Goal: Download file/media

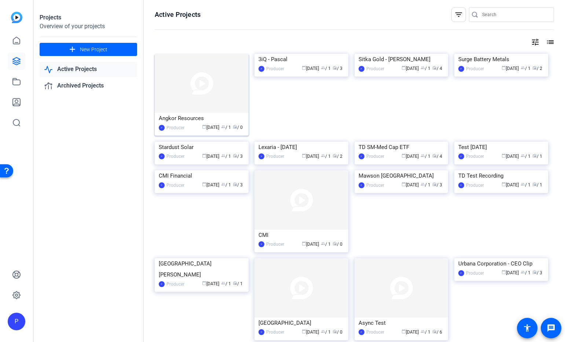
click at [188, 89] on img at bounding box center [202, 83] width 94 height 59
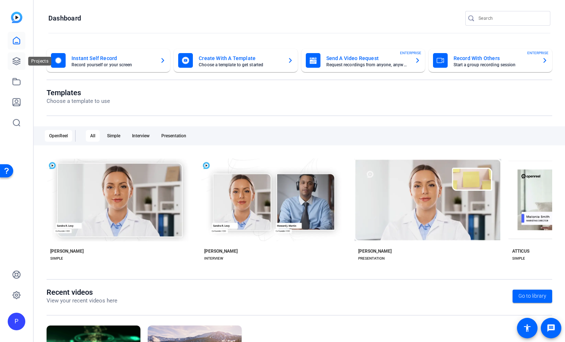
click at [15, 58] on icon at bounding box center [16, 61] width 7 height 7
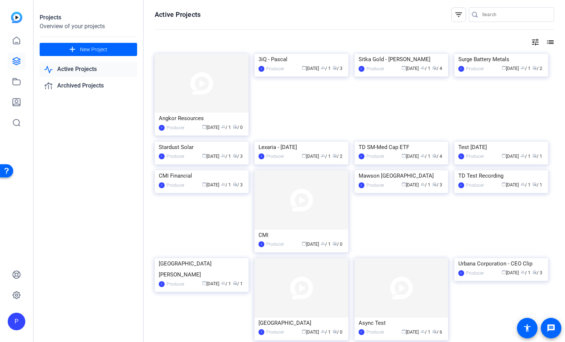
click at [77, 70] on link "Active Projects" at bounding box center [88, 69] width 97 height 15
click at [187, 92] on img at bounding box center [202, 83] width 94 height 59
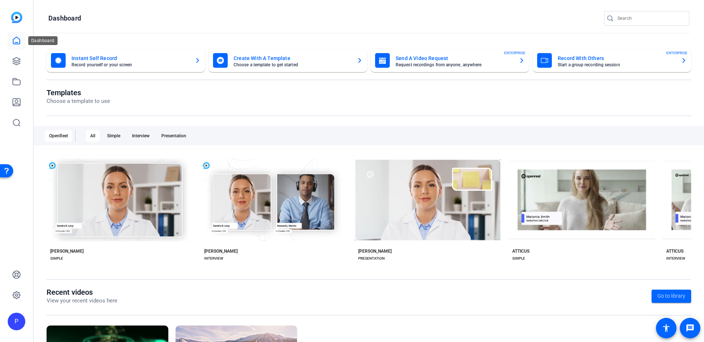
click at [17, 41] on icon at bounding box center [16, 40] width 9 height 9
click at [15, 59] on icon at bounding box center [16, 61] width 9 height 9
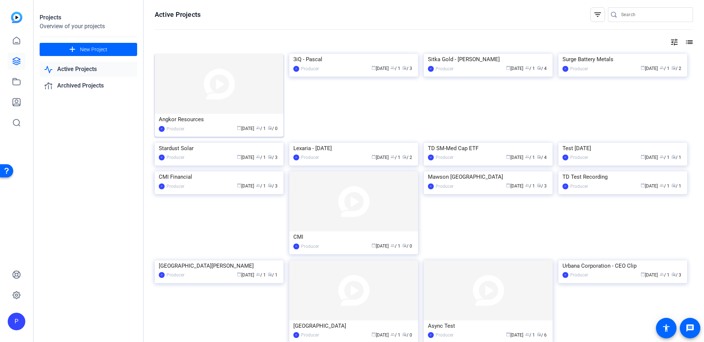
click at [207, 101] on img at bounding box center [219, 84] width 129 height 60
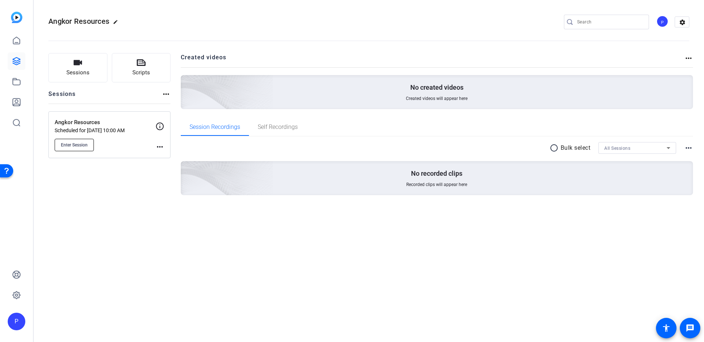
click at [69, 142] on span "Enter Session" at bounding box center [74, 145] width 27 height 6
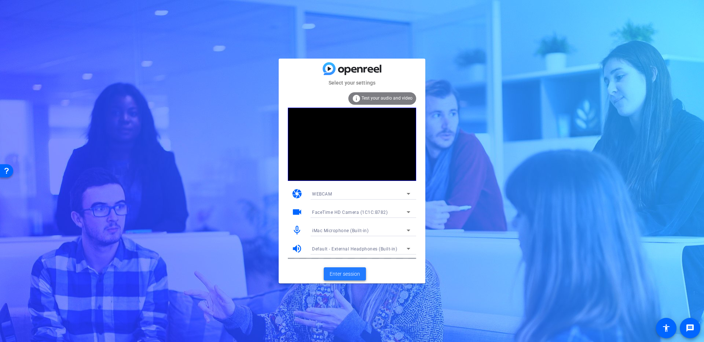
click at [348, 275] on span "Enter session" at bounding box center [345, 275] width 30 height 8
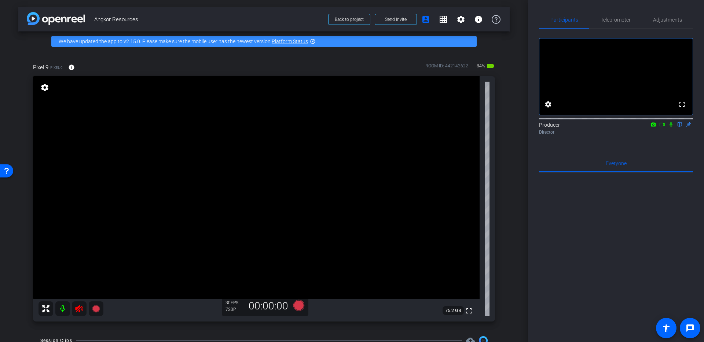
click at [78, 309] on icon at bounding box center [79, 308] width 8 height 7
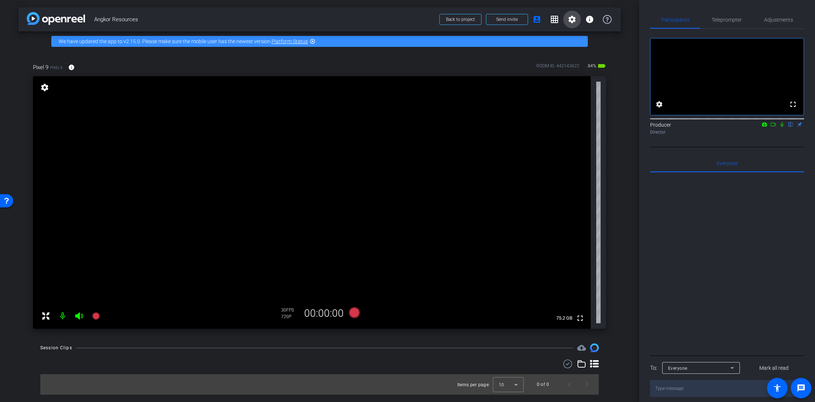
click at [570, 20] on mat-icon "settings" at bounding box center [572, 19] width 9 height 9
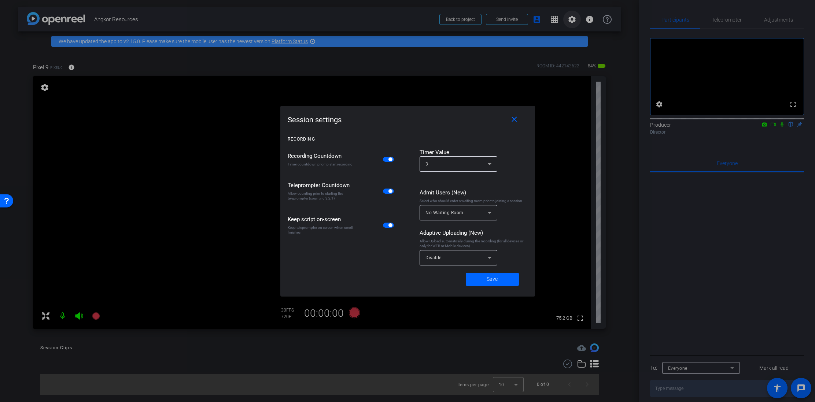
click at [570, 20] on div at bounding box center [407, 201] width 815 height 402
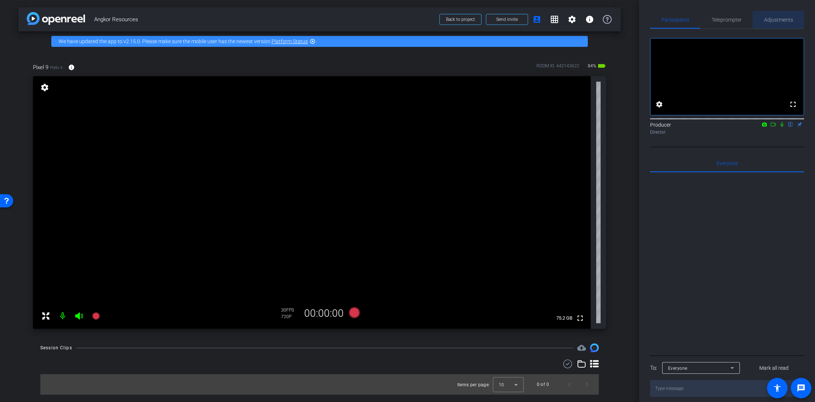
click at [703, 21] on span "Adjustments" at bounding box center [778, 19] width 29 height 5
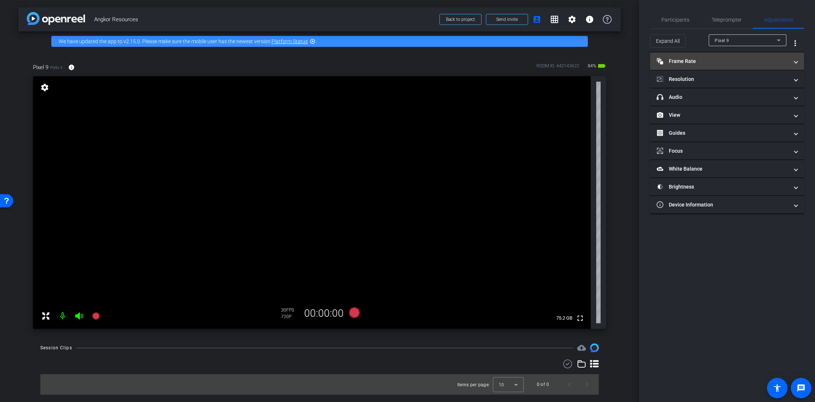
click at [703, 62] on mat-panel-title "Frame Rate Frame Rate" at bounding box center [723, 62] width 132 height 8
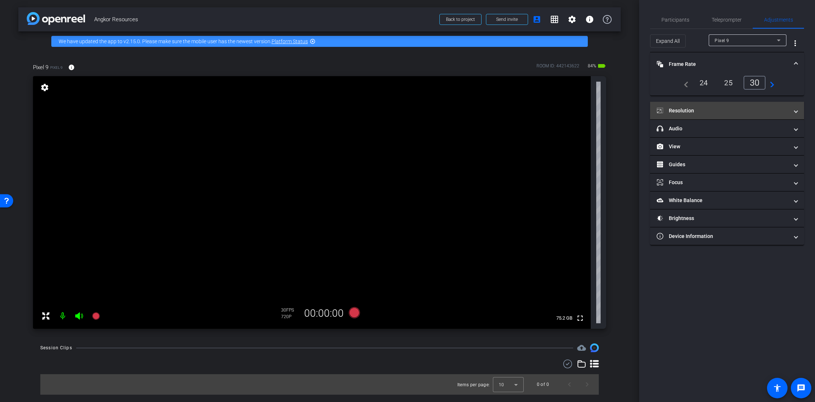
click at [703, 111] on mat-panel-title "Resolution" at bounding box center [723, 111] width 132 height 8
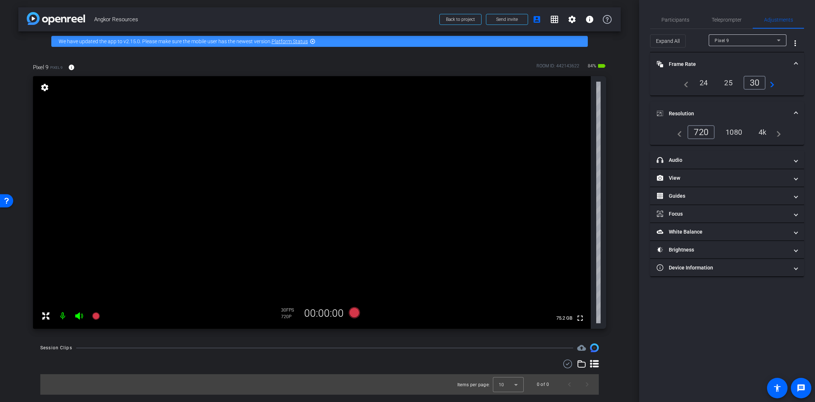
click at [703, 134] on div "1080" at bounding box center [733, 132] width 27 height 12
click at [703, 159] on mat-panel-title "headphone icon Audio" at bounding box center [723, 161] width 132 height 8
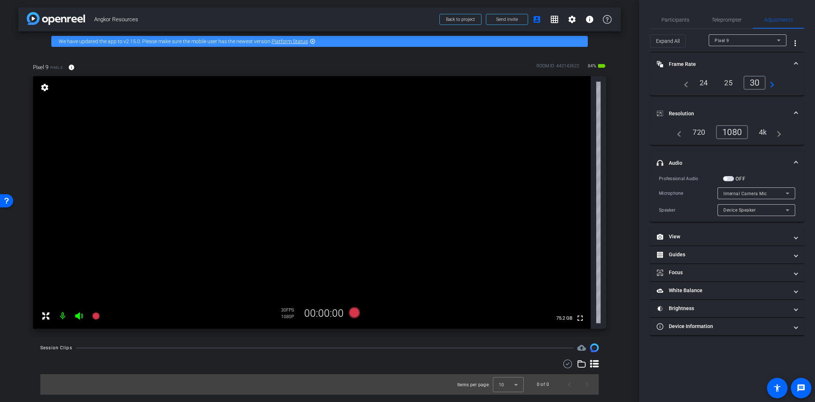
click at [703, 178] on span "button" at bounding box center [728, 178] width 11 height 5
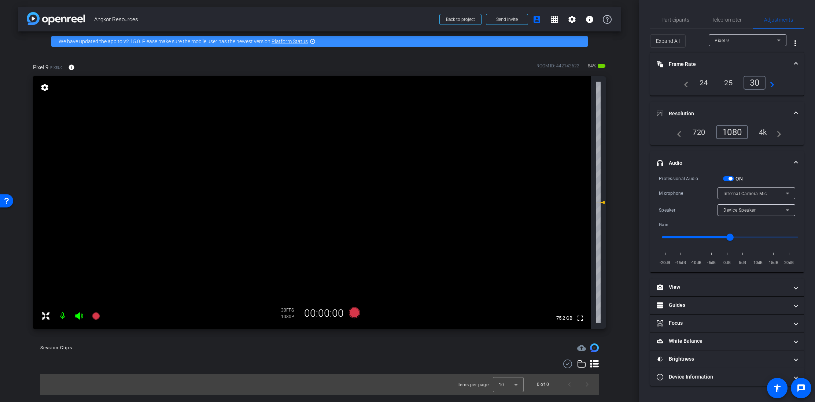
click at [703, 179] on span "button" at bounding box center [728, 178] width 11 height 5
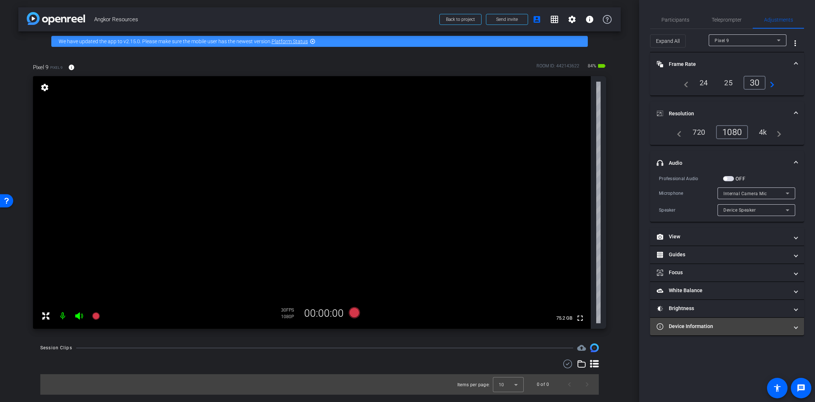
click at [703, 326] on mat-panel-title "Device Information" at bounding box center [723, 327] width 132 height 8
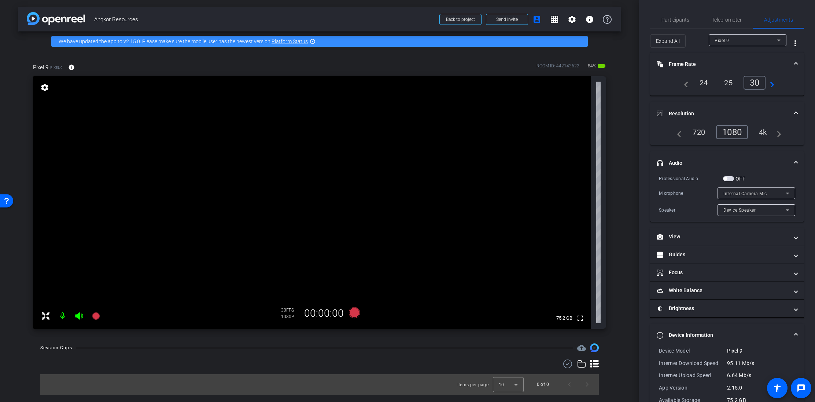
click at [703, 327] on mat-expansion-panel-header "Device Information" at bounding box center [727, 335] width 154 height 23
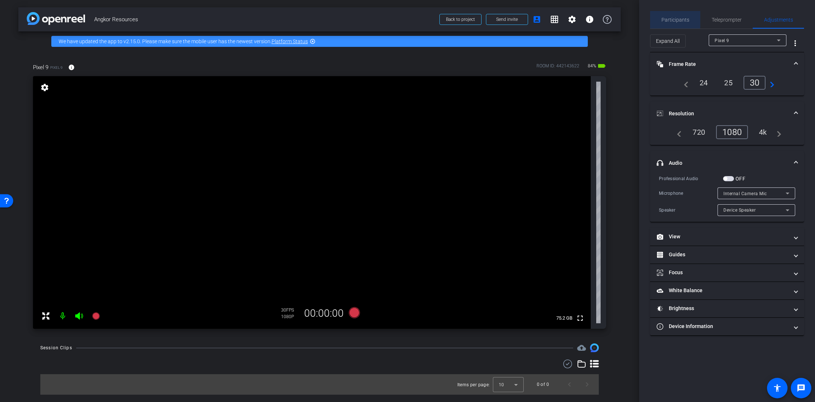
click at [675, 18] on span "Participants" at bounding box center [676, 19] width 28 height 5
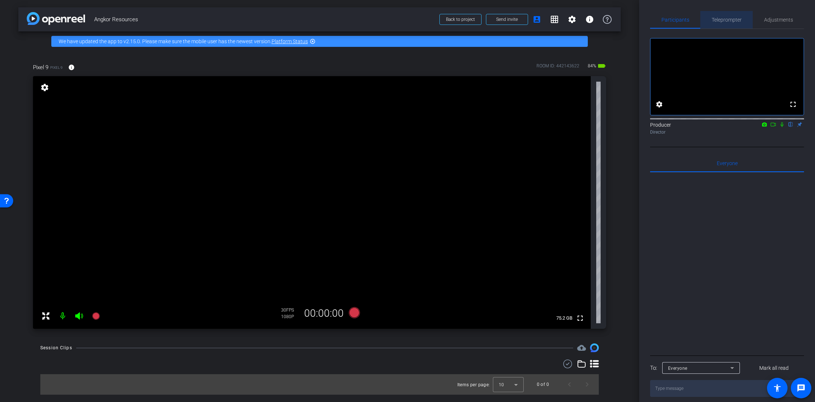
click at [703, 20] on span "Teleprompter" at bounding box center [727, 19] width 30 height 5
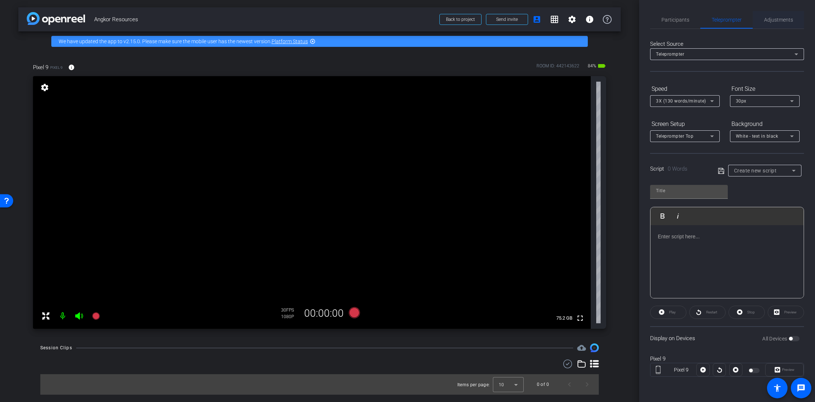
click at [703, 21] on span "Adjustments" at bounding box center [778, 19] width 29 height 5
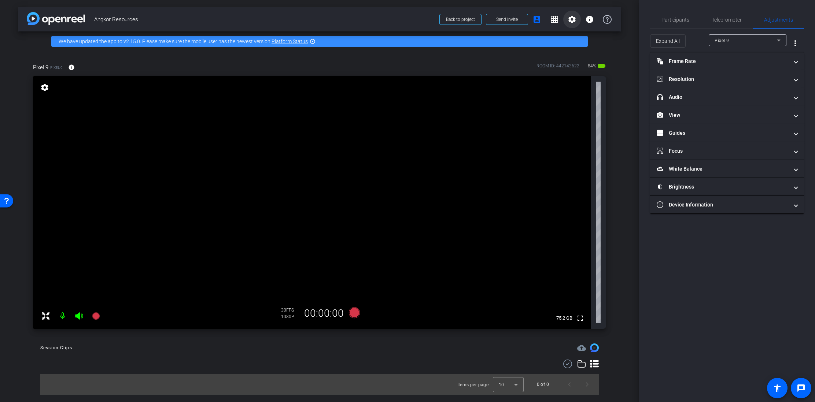
click at [575, 21] on mat-icon "settings" at bounding box center [572, 19] width 9 height 9
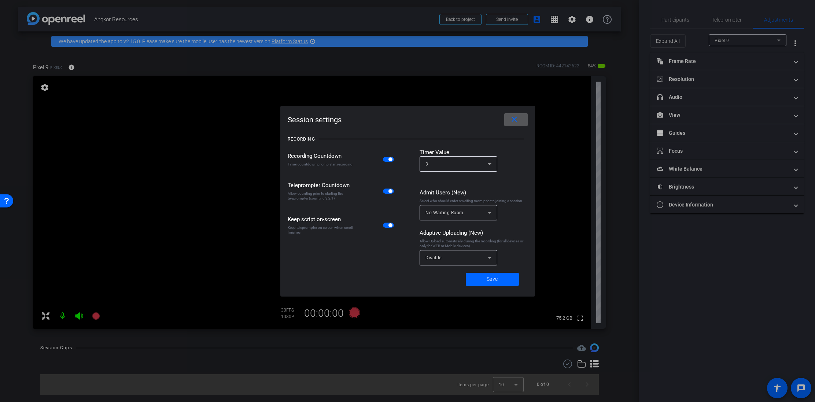
click at [434, 258] on span "Disable" at bounding box center [434, 257] width 16 height 5
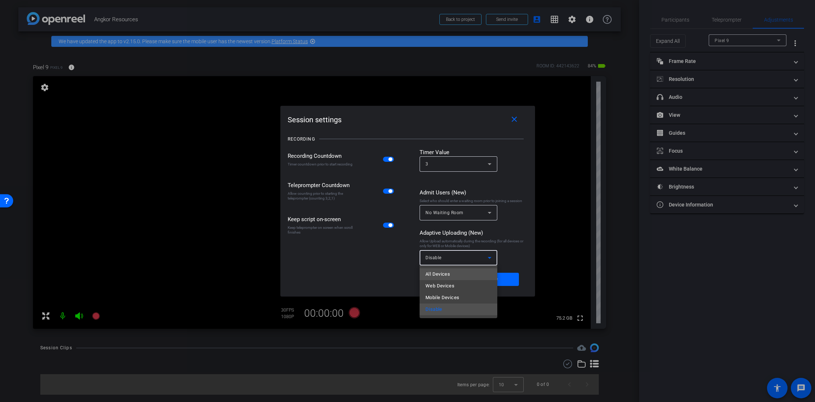
click at [443, 273] on span "All Devices" at bounding box center [438, 274] width 25 height 9
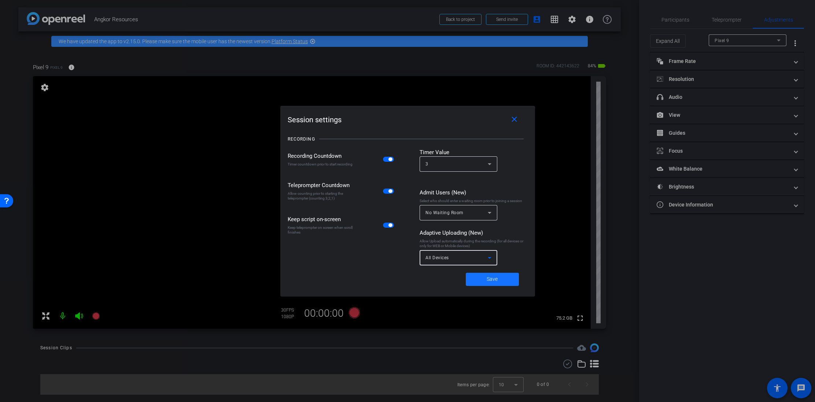
click at [488, 281] on span "Save" at bounding box center [492, 280] width 11 height 8
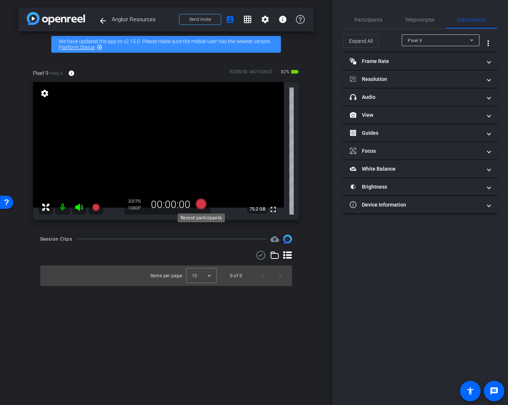
click at [201, 206] on icon at bounding box center [200, 204] width 11 height 11
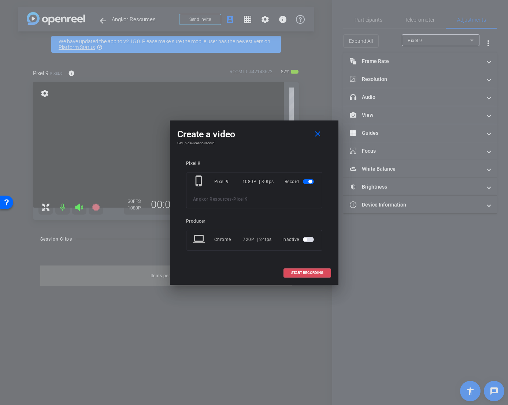
click at [300, 273] on span "START RECORDING" at bounding box center [307, 273] width 32 height 4
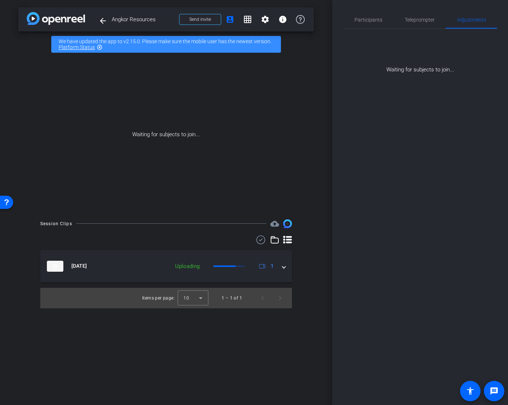
click at [176, 146] on div "Waiting for subjects to join..." at bounding box center [166, 134] width 296 height 155
click at [159, 135] on div "Waiting for subjects to join..." at bounding box center [166, 134] width 296 height 155
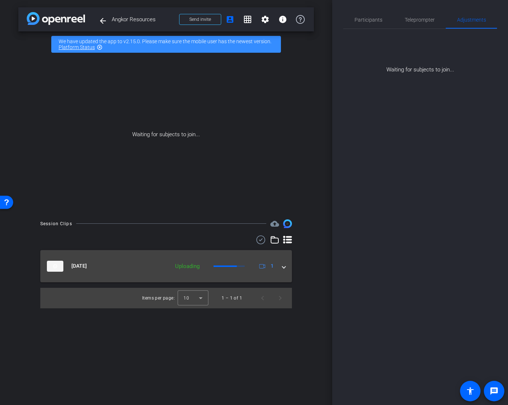
click at [283, 268] on span at bounding box center [284, 266] width 3 height 8
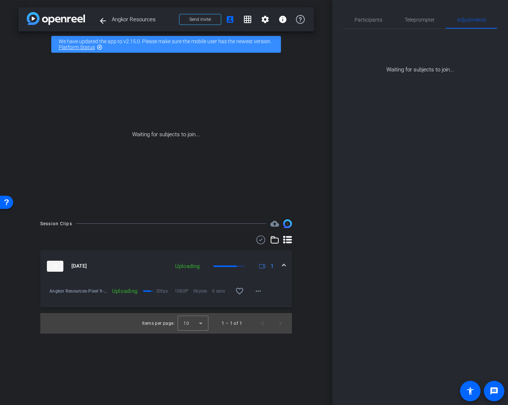
click at [283, 268] on span at bounding box center [284, 266] width 3 height 8
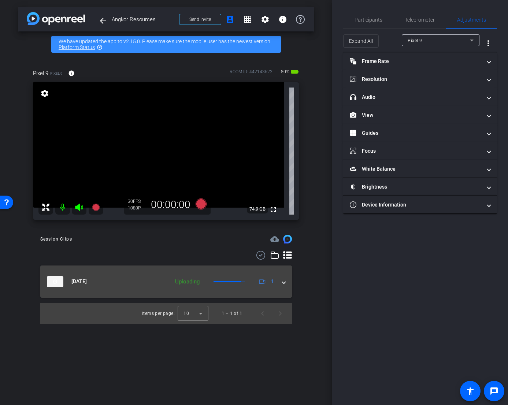
click at [283, 282] on span at bounding box center [284, 282] width 3 height 8
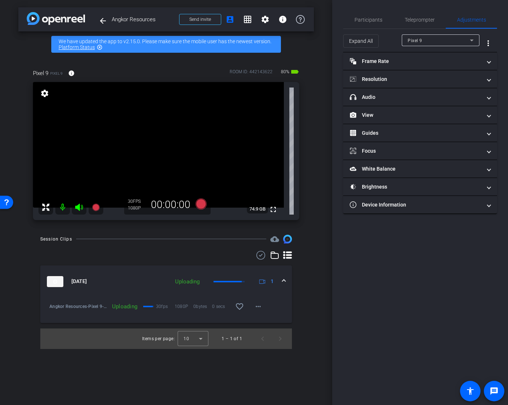
click at [283, 282] on span at bounding box center [284, 282] width 3 height 8
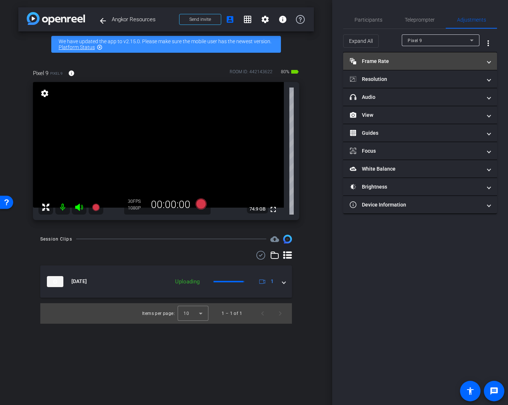
click at [449, 59] on mat-panel-title "Frame Rate Frame Rate" at bounding box center [416, 62] width 132 height 8
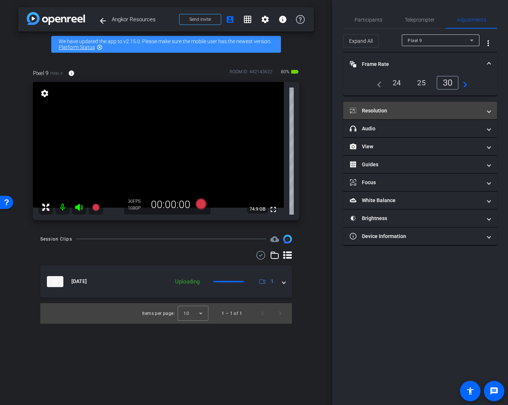
click at [423, 107] on mat-panel-title "Resolution" at bounding box center [416, 111] width 132 height 8
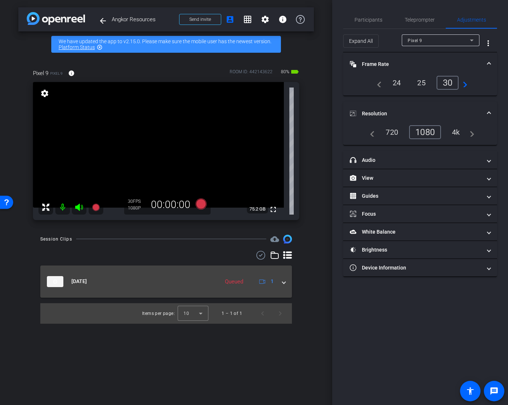
click at [284, 283] on span at bounding box center [284, 282] width 3 height 8
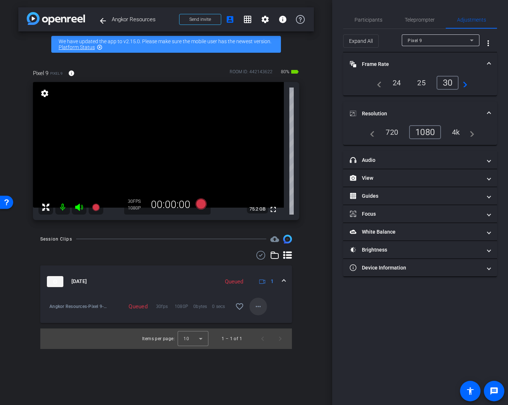
click at [260, 308] on mat-icon "more_horiz" at bounding box center [258, 306] width 9 height 9
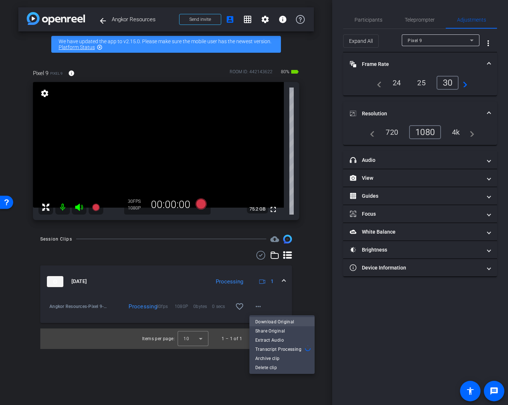
click at [275, 322] on span "Download Original" at bounding box center [282, 322] width 54 height 9
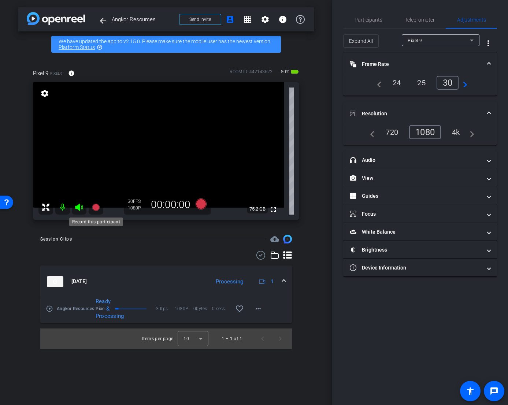
click at [95, 209] on icon at bounding box center [95, 207] width 7 height 7
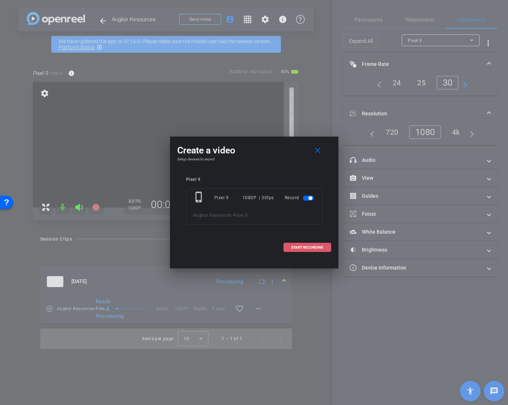
click at [304, 247] on span "START RECORDING" at bounding box center [307, 248] width 32 height 4
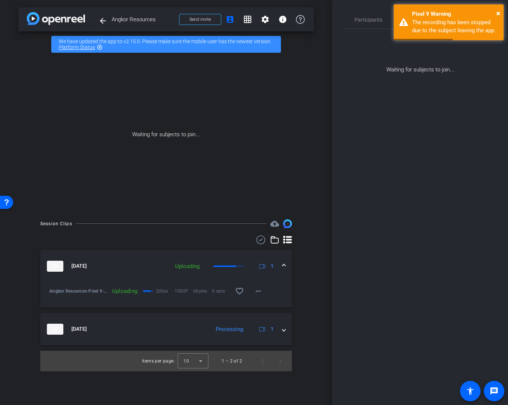
click at [132, 207] on div "Waiting for subjects to join..." at bounding box center [166, 134] width 296 height 155
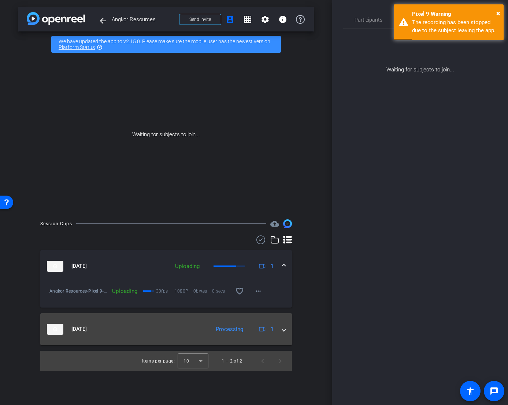
click at [283, 330] on span at bounding box center [284, 329] width 3 height 8
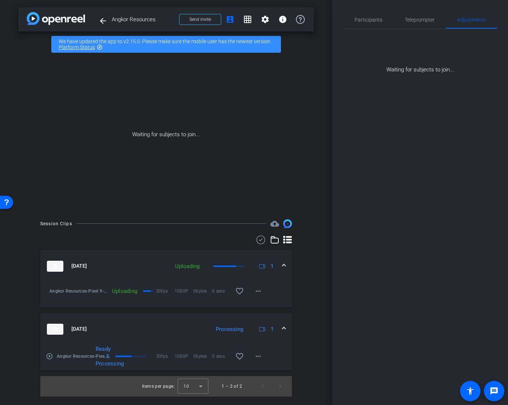
click at [283, 330] on span at bounding box center [284, 329] width 3 height 8
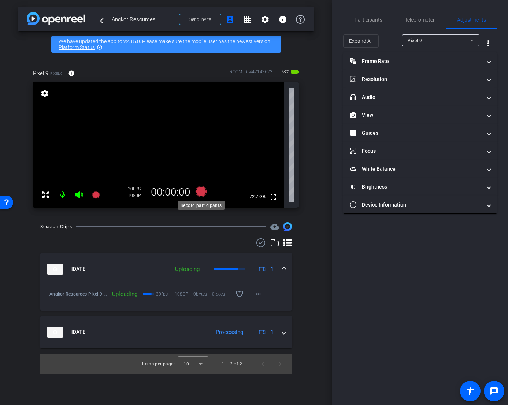
click at [202, 191] on icon at bounding box center [200, 191] width 11 height 11
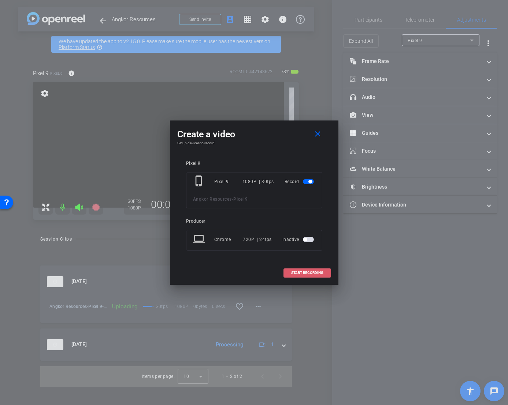
click at [308, 275] on span "START RECORDING" at bounding box center [307, 273] width 32 height 4
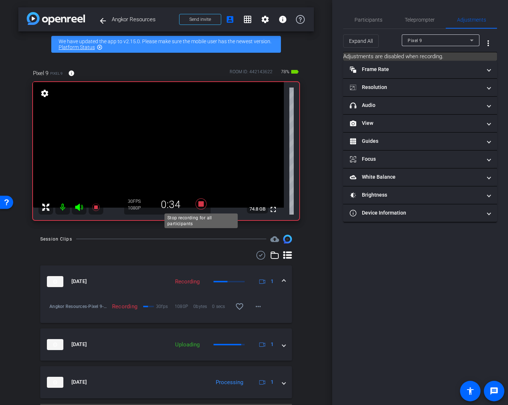
click at [201, 206] on icon at bounding box center [200, 204] width 11 height 11
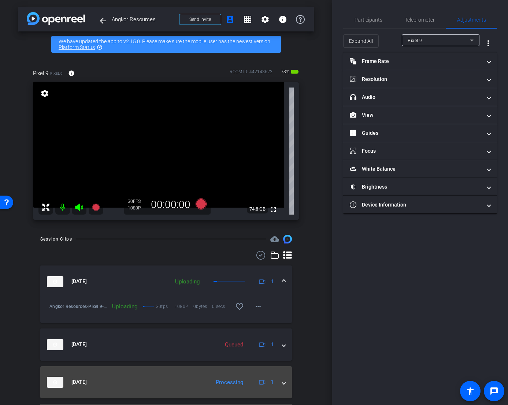
click at [283, 342] on span at bounding box center [284, 383] width 3 height 8
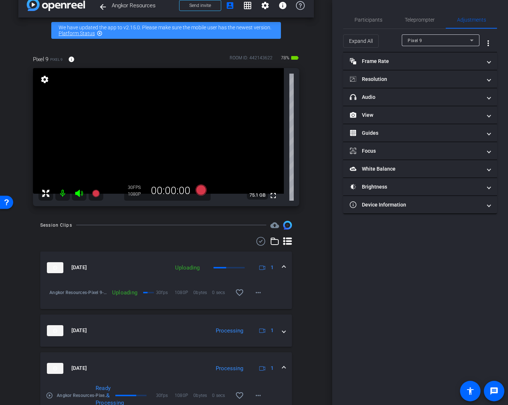
scroll to position [15, 0]
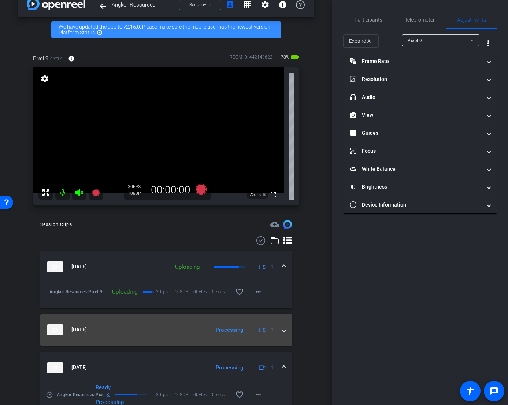
click at [283, 331] on span at bounding box center [284, 330] width 3 height 8
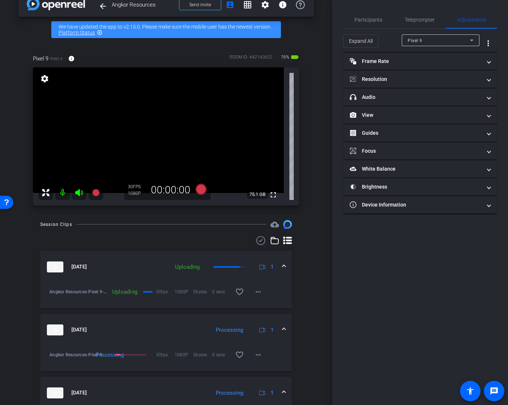
click at [283, 331] on span at bounding box center [284, 330] width 3 height 8
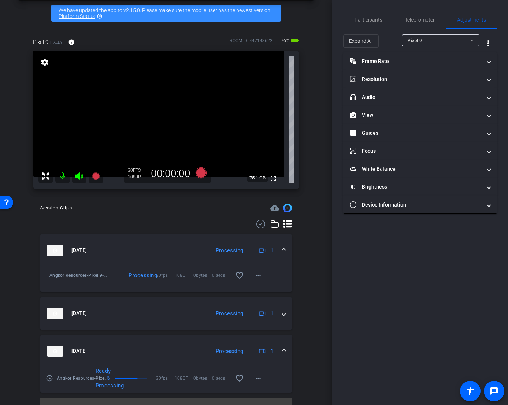
scroll to position [45, 0]
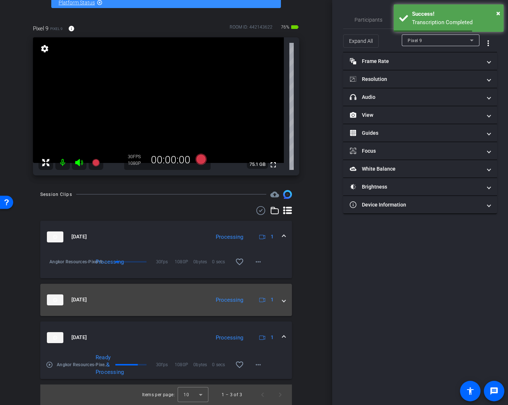
click at [284, 300] on span at bounding box center [284, 300] width 3 height 8
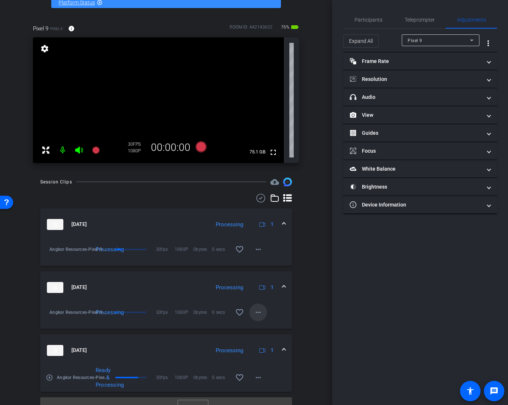
click at [258, 314] on mat-icon "more_horiz" at bounding box center [258, 312] width 9 height 9
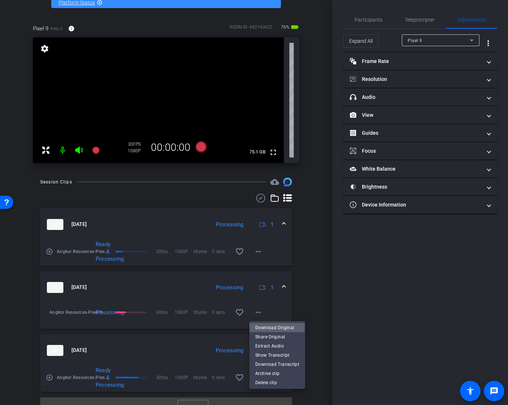
click at [265, 327] on span "Download Original" at bounding box center [277, 327] width 44 height 9
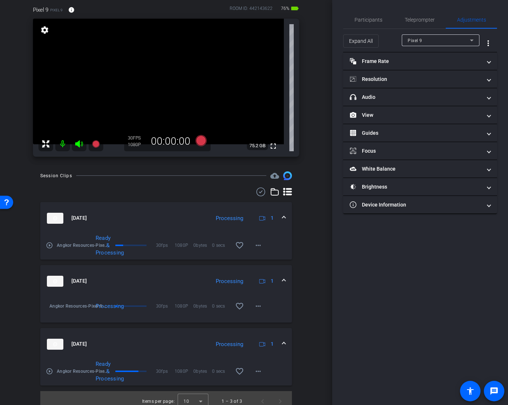
scroll to position [70, 0]
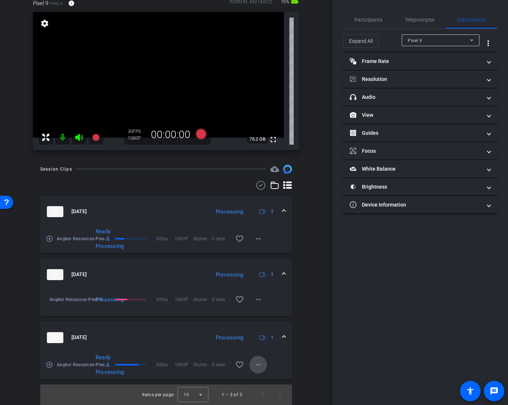
click at [257, 342] on mat-icon "more_horiz" at bounding box center [258, 365] width 9 height 9
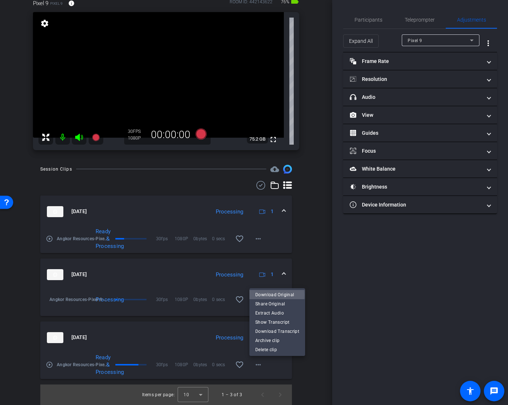
click at [271, 295] on span "Download Original" at bounding box center [277, 294] width 44 height 9
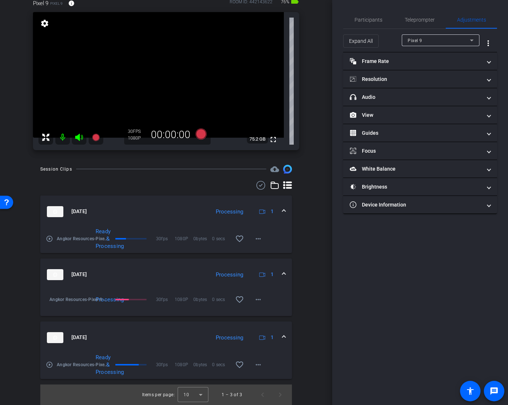
scroll to position [58, 0]
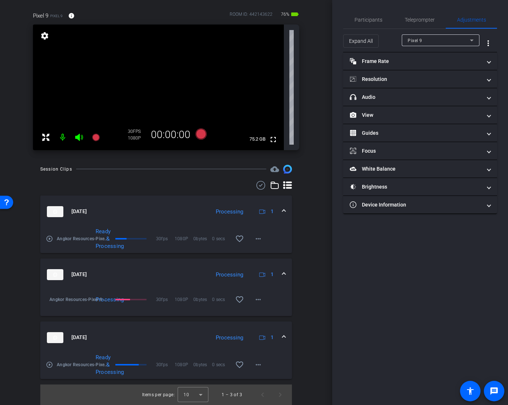
click at [43, 36] on mat-icon "settings" at bounding box center [45, 36] width 10 height 9
click at [324, 227] on div "arrow_back Angkor Resources Back to project Send invite account_box grid_on set…" at bounding box center [166, 144] width 332 height 405
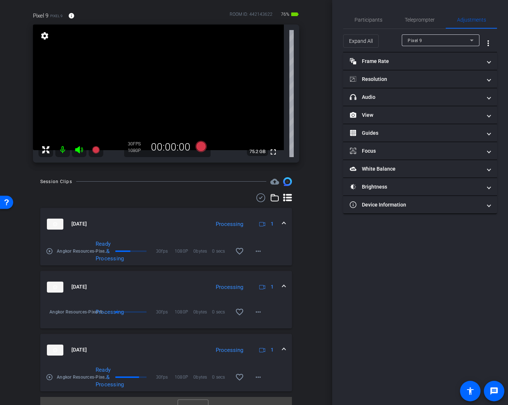
scroll to position [65, 0]
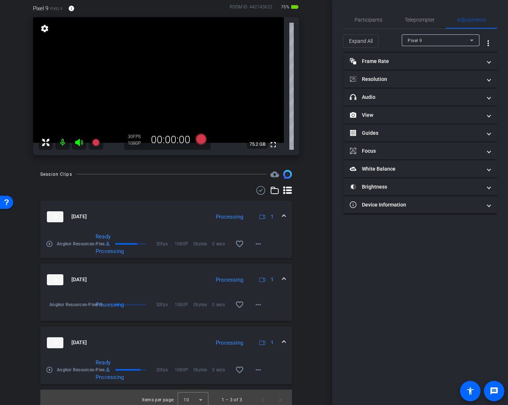
click at [44, 32] on mat-icon "settings" at bounding box center [45, 28] width 10 height 9
click at [45, 28] on mat-icon "settings" at bounding box center [45, 28] width 10 height 9
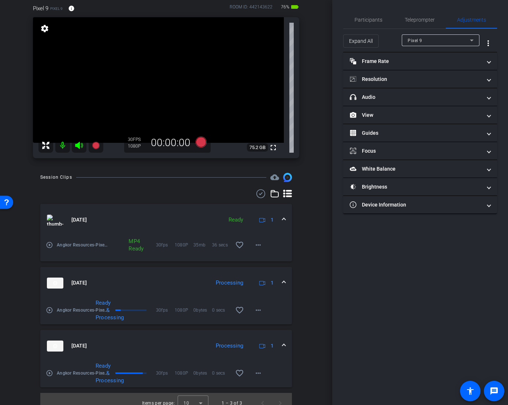
click at [63, 148] on mat-icon at bounding box center [62, 145] width 15 height 15
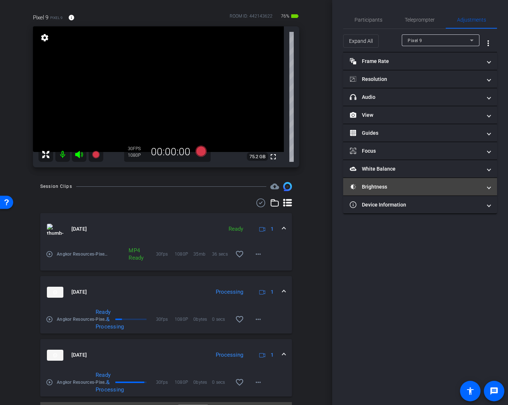
scroll to position [73, 0]
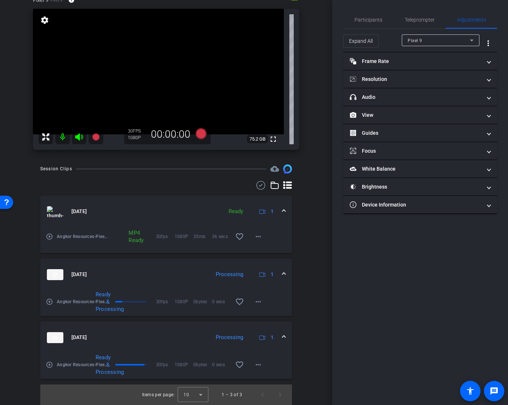
click at [54, 276] on img at bounding box center [55, 274] width 16 height 11
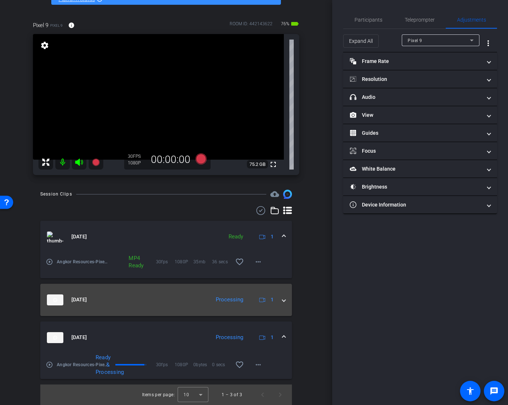
scroll to position [48, 0]
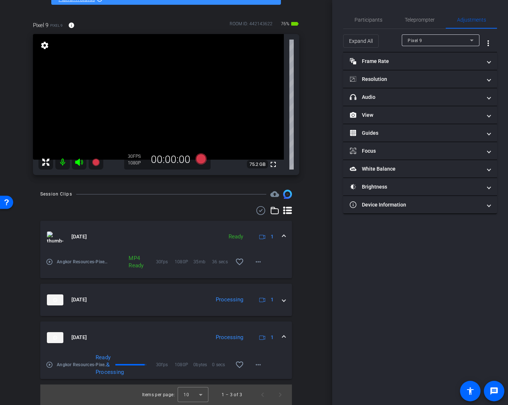
click at [54, 338] on img at bounding box center [55, 337] width 16 height 11
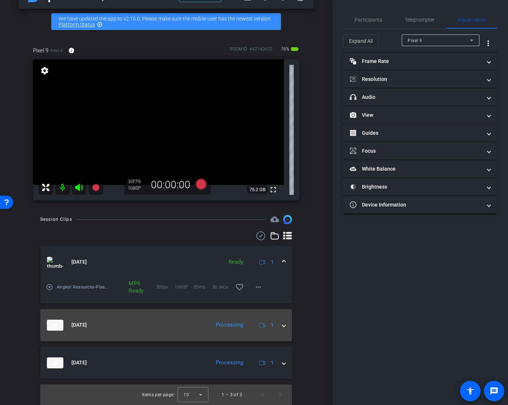
scroll to position [23, 0]
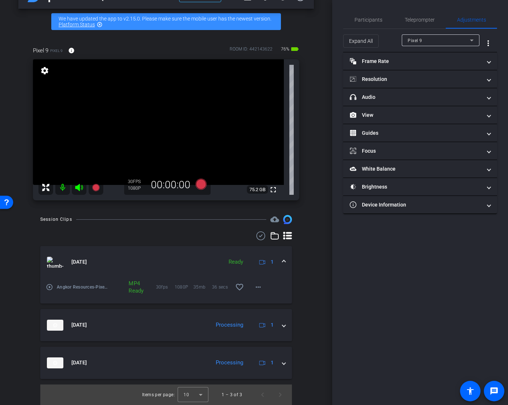
click at [284, 262] on span at bounding box center [284, 262] width 3 height 8
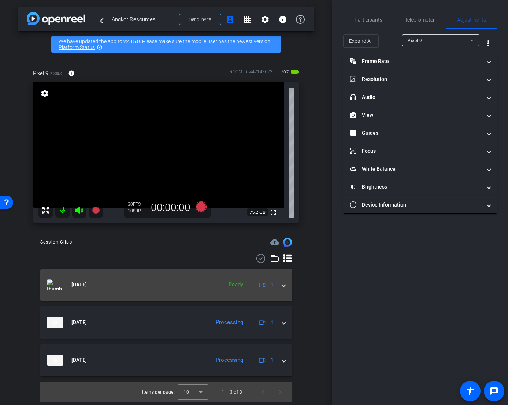
scroll to position [0, 0]
click at [55, 282] on img at bounding box center [55, 285] width 16 height 11
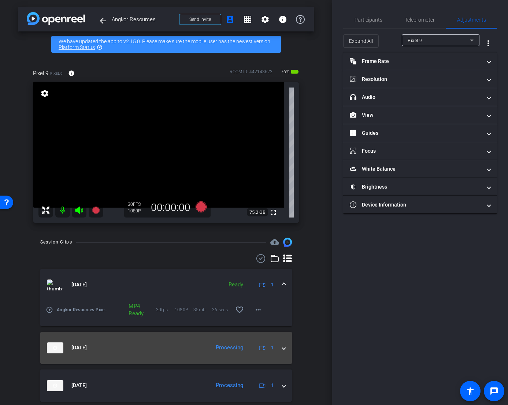
scroll to position [23, 0]
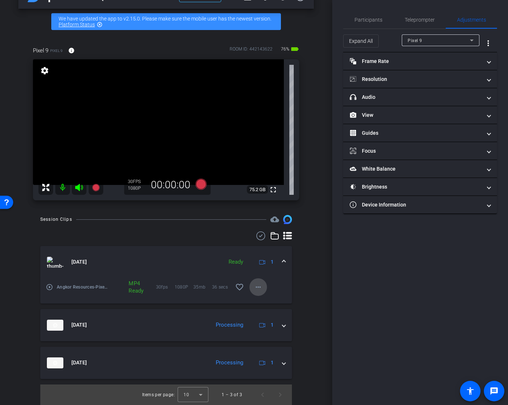
click at [258, 288] on mat-icon "more_horiz" at bounding box center [258, 287] width 9 height 9
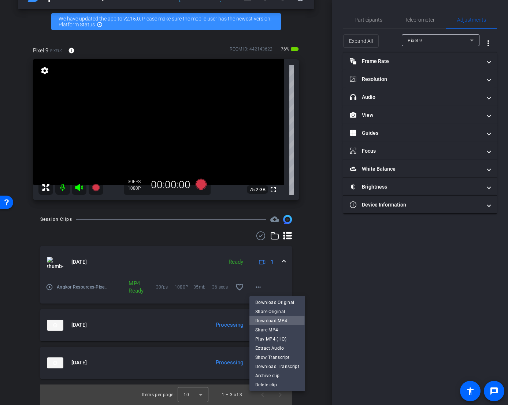
click at [272, 320] on span "Download MP4" at bounding box center [277, 320] width 44 height 9
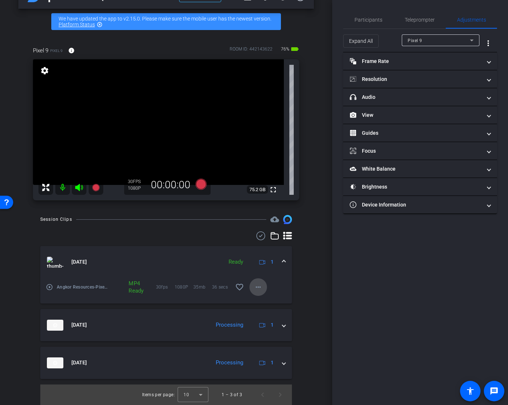
click at [258, 288] on mat-icon "more_horiz" at bounding box center [258, 287] width 9 height 9
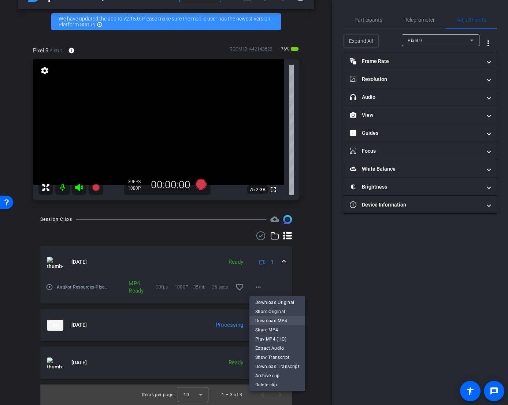
click at [269, 319] on span "Download MP4" at bounding box center [277, 320] width 44 height 9
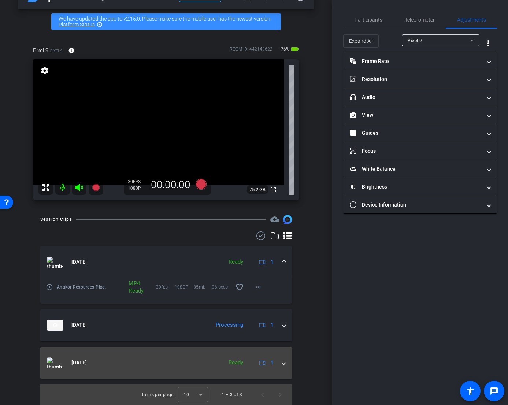
click at [285, 342] on span at bounding box center [284, 363] width 3 height 8
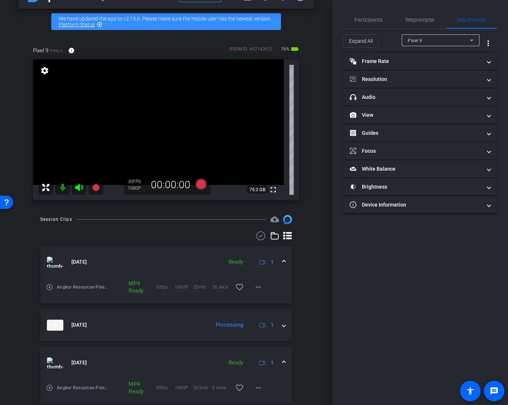
click at [285, 342] on span at bounding box center [284, 363] width 3 height 8
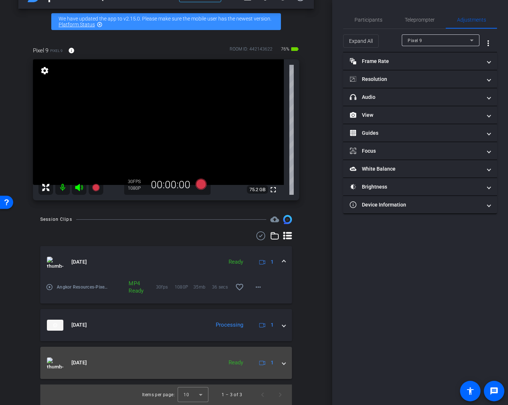
click at [282, 342] on mat-expansion-panel-header "[DATE] Ready 1" at bounding box center [166, 363] width 252 height 32
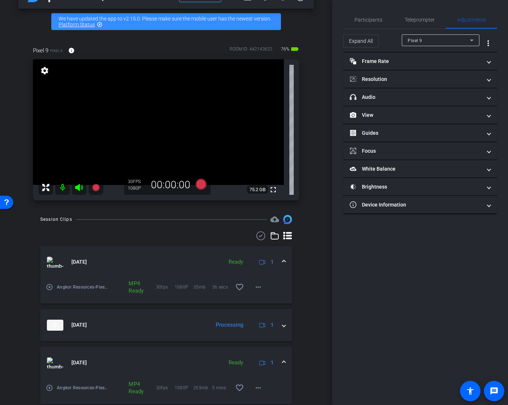
click at [282, 342] on div "[DATE] Ready 1" at bounding box center [165, 363] width 236 height 11
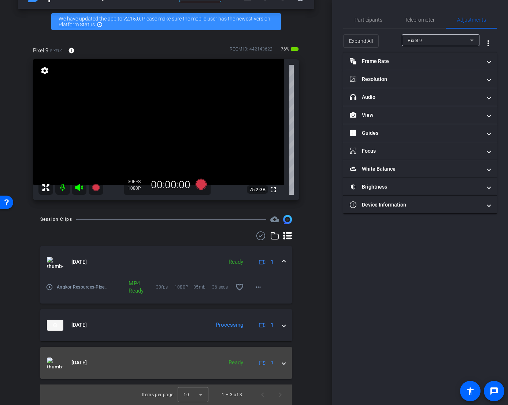
click at [55, 342] on img at bounding box center [55, 363] width 16 height 11
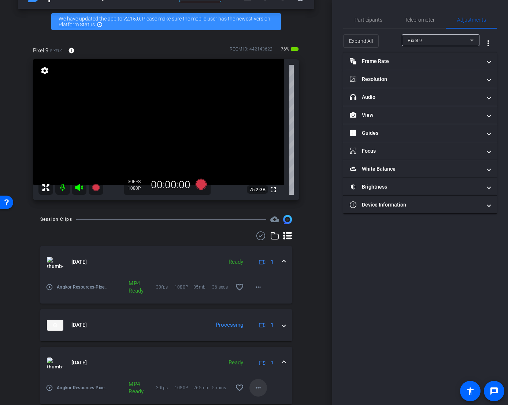
click at [260, 342] on mat-icon "more_horiz" at bounding box center [258, 388] width 9 height 9
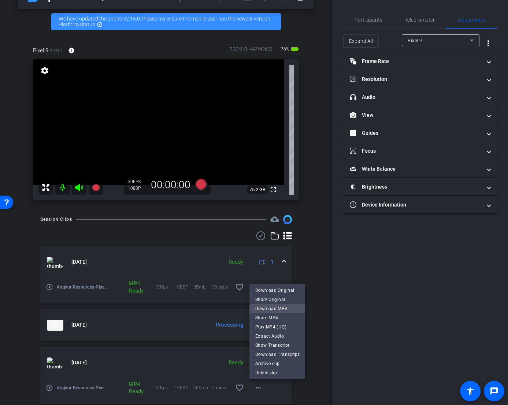
drag, startPoint x: 278, startPoint y: 309, endPoint x: 323, endPoint y: 302, distance: 45.2
click at [278, 309] on span "Download MP4" at bounding box center [277, 308] width 44 height 9
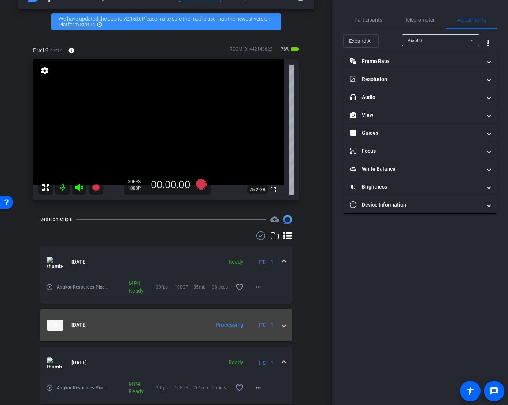
click at [286, 327] on mat-expansion-panel-header "Sep 15, 2025 Processing 1" at bounding box center [166, 325] width 252 height 32
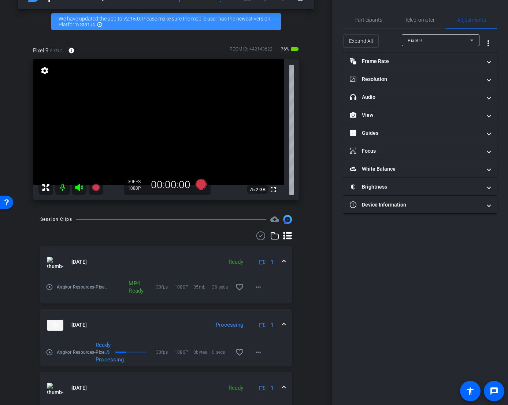
click at [285, 327] on span at bounding box center [284, 325] width 3 height 8
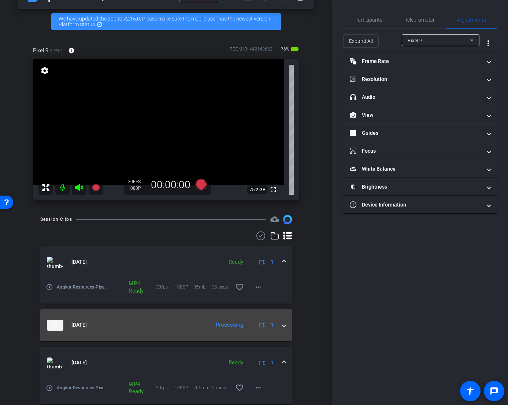
click at [227, 325] on div "Processing" at bounding box center [229, 325] width 35 height 8
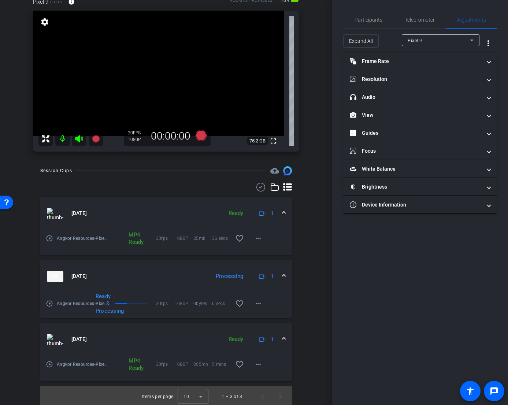
scroll to position [73, 0]
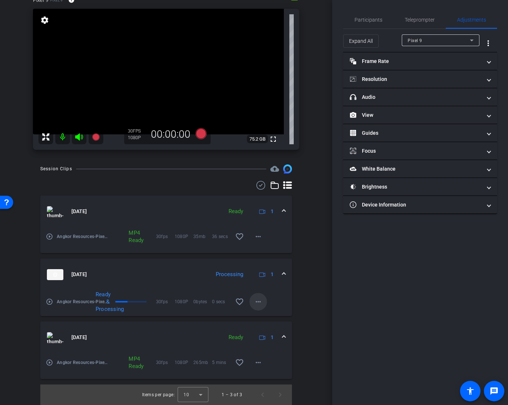
click at [258, 303] on mat-icon "more_horiz" at bounding box center [258, 302] width 9 height 9
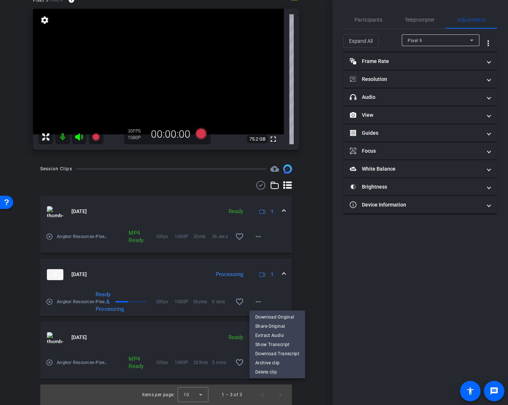
click at [258, 303] on div at bounding box center [254, 202] width 508 height 405
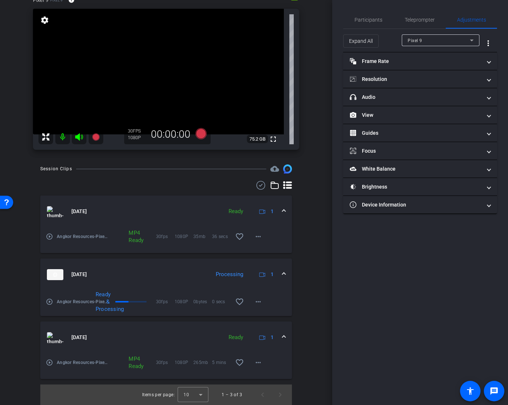
click at [234, 273] on div "Processing" at bounding box center [229, 275] width 35 height 8
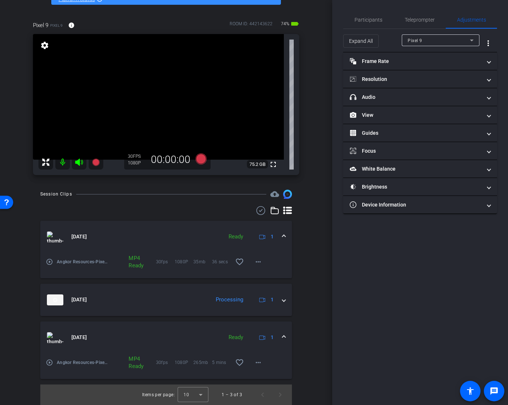
scroll to position [48, 0]
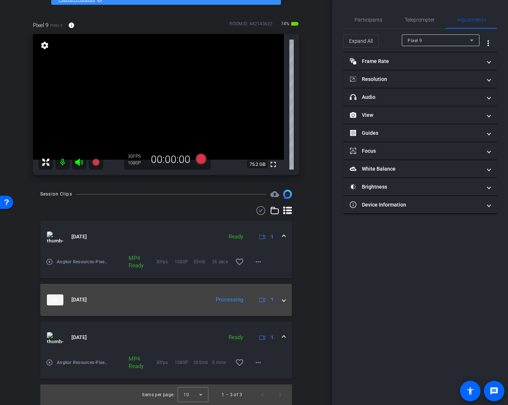
click at [232, 301] on div "Processing" at bounding box center [229, 300] width 35 height 8
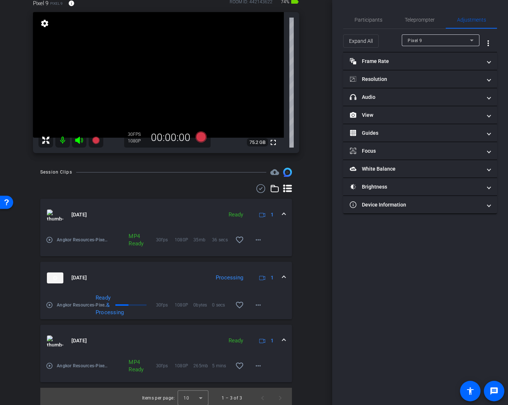
scroll to position [73, 0]
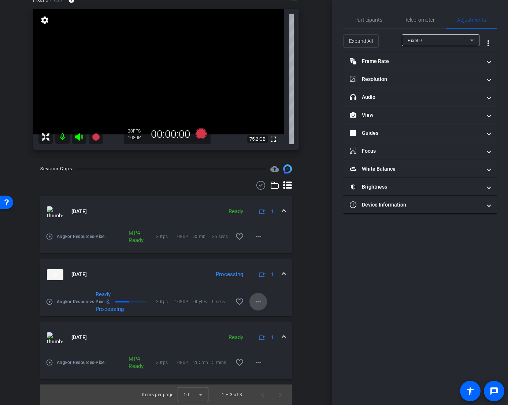
click at [260, 302] on mat-icon "more_horiz" at bounding box center [258, 302] width 9 height 9
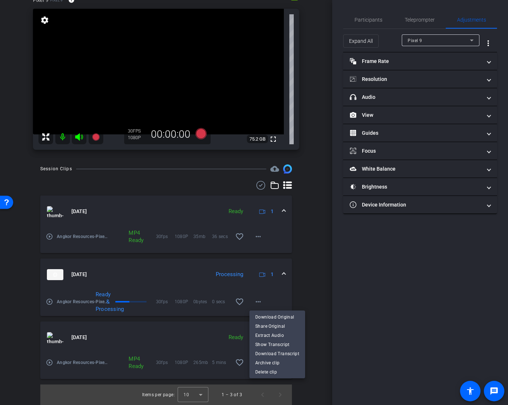
click at [260, 302] on div at bounding box center [254, 202] width 508 height 405
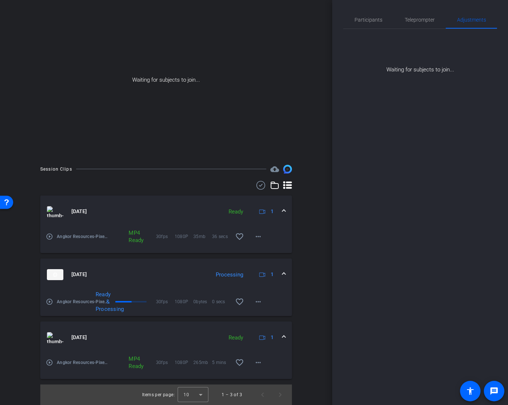
scroll to position [55, 0]
click at [258, 303] on mat-icon "more_horiz" at bounding box center [258, 302] width 9 height 9
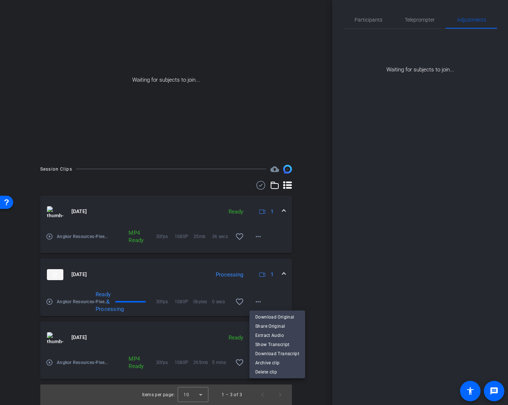
click at [258, 303] on div at bounding box center [254, 202] width 508 height 405
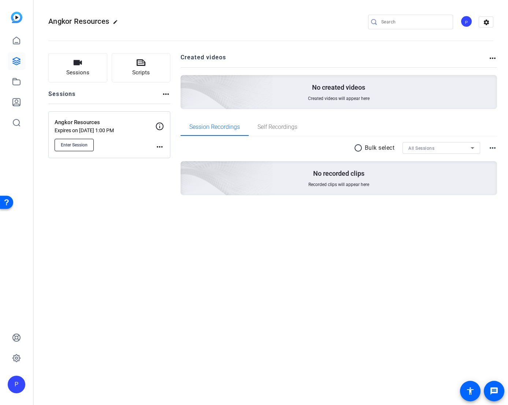
click at [78, 145] on span "Enter Session" at bounding box center [74, 145] width 27 height 6
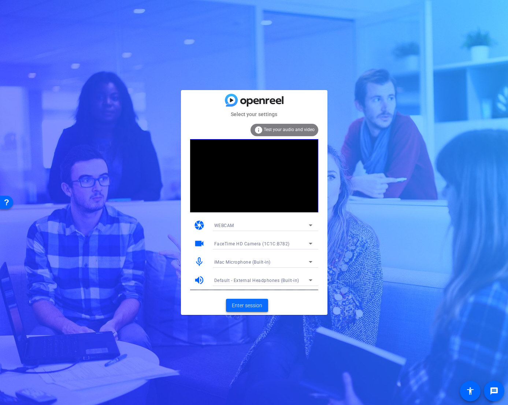
click at [242, 302] on span "Enter session" at bounding box center [247, 306] width 30 height 8
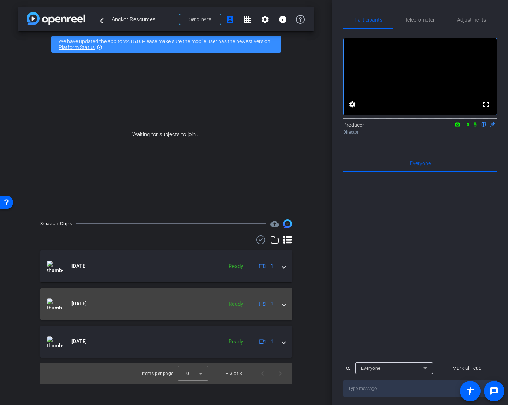
click at [283, 305] on span at bounding box center [284, 304] width 3 height 8
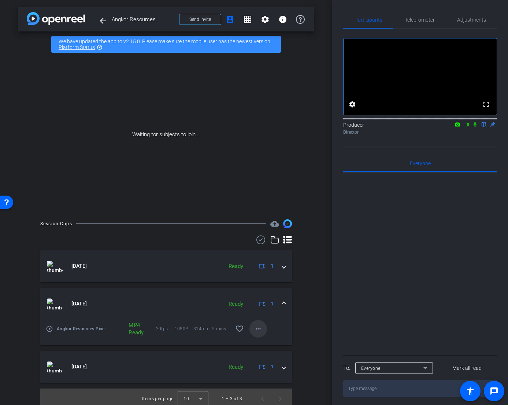
click at [258, 330] on mat-icon "more_horiz" at bounding box center [258, 329] width 9 height 9
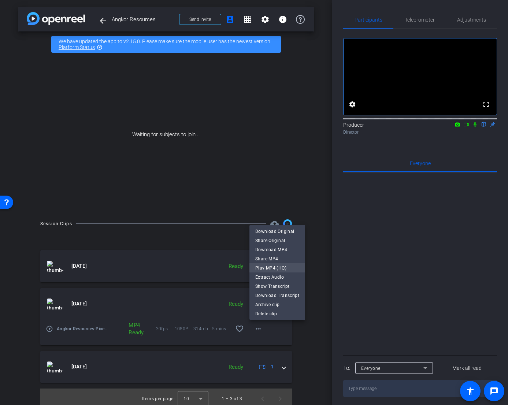
click at [270, 266] on span "Play MP4 (HQ)" at bounding box center [277, 268] width 44 height 9
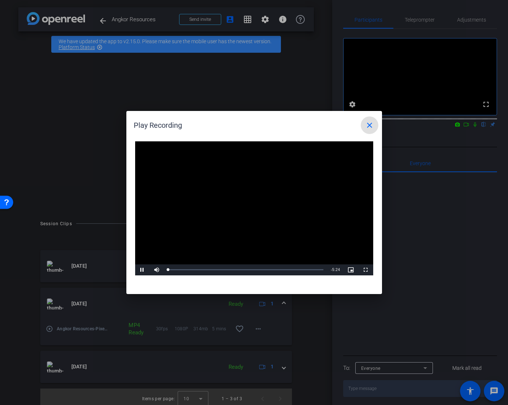
click at [366, 128] on mat-icon "close" at bounding box center [369, 125] width 9 height 9
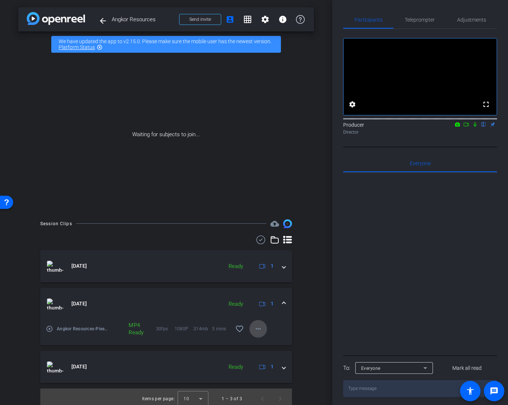
click at [261, 330] on mat-icon "more_horiz" at bounding box center [258, 329] width 9 height 9
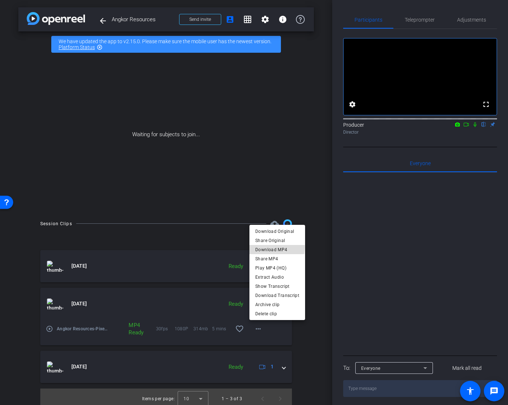
click at [269, 247] on span "Download MP4" at bounding box center [277, 250] width 44 height 9
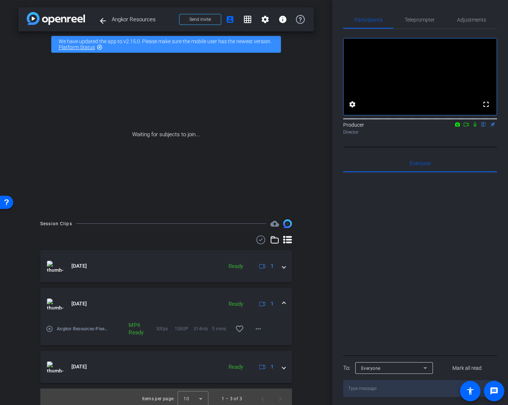
click at [467, 127] on icon at bounding box center [467, 124] width 6 height 5
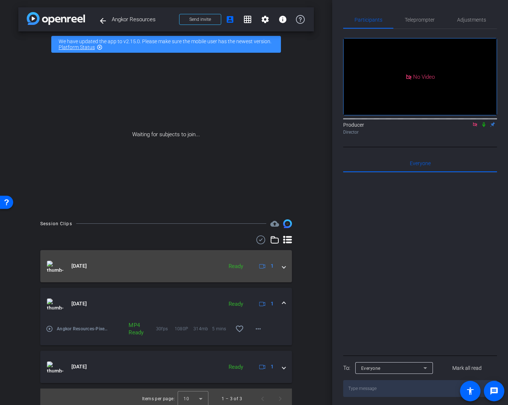
click at [285, 269] on span at bounding box center [284, 266] width 3 height 8
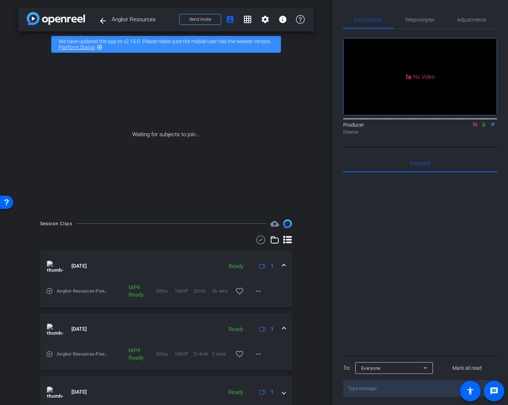
click at [285, 269] on mat-expansion-panel-header "[DATE] Ready 1" at bounding box center [166, 266] width 252 height 32
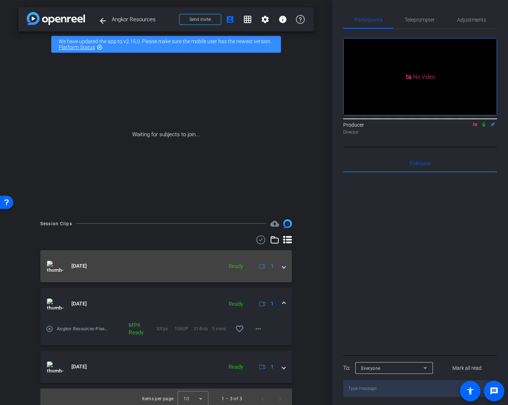
click at [285, 269] on span at bounding box center [284, 266] width 3 height 8
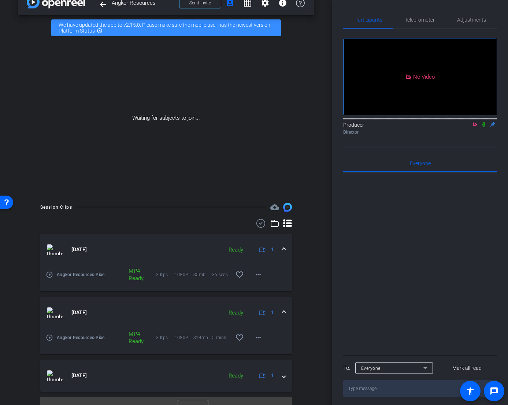
scroll to position [29, 0]
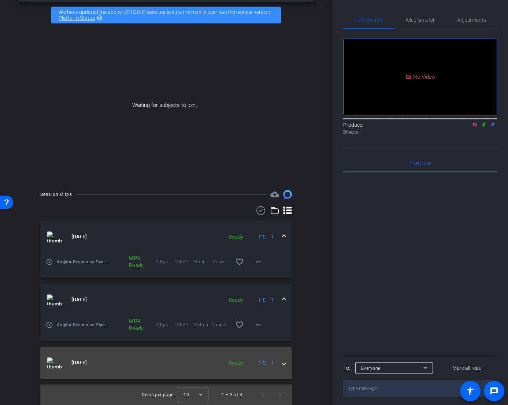
drag, startPoint x: 285, startPoint y: 365, endPoint x: 284, endPoint y: 357, distance: 8.5
click at [284, 364] on span at bounding box center [284, 363] width 3 height 8
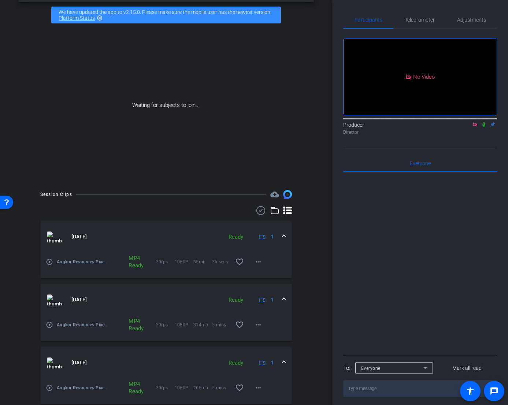
scroll to position [55, 0]
